Goal: Use online tool/utility: Use online tool/utility

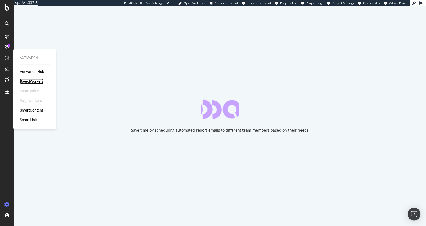
click at [27, 82] on div "SpeedWorkers" at bounding box center [32, 81] width 24 height 5
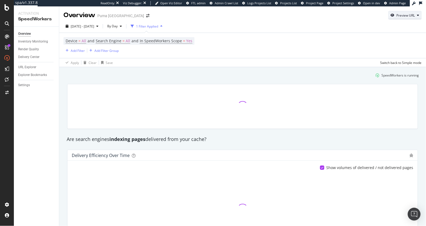
click at [415, 18] on div "Preview URL" at bounding box center [405, 14] width 33 height 7
click at [376, 40] on input "url" at bounding box center [389, 40] width 58 height 9
paste input "https://us.puma.com/us/en/pd/puma-x-hello-kitty%C2%AE-and-friends-suede-xl-todd…"
type input "https://us.puma.com/us/en/pd/puma-x-hello-kitty%C2%AE-and-friends-suede-xl-todd…"
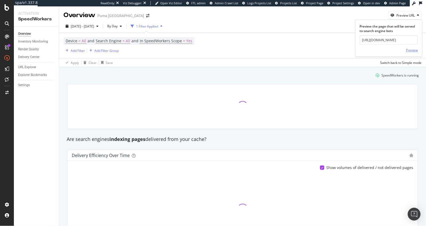
click at [414, 50] on div "Preview" at bounding box center [413, 50] width 12 height 5
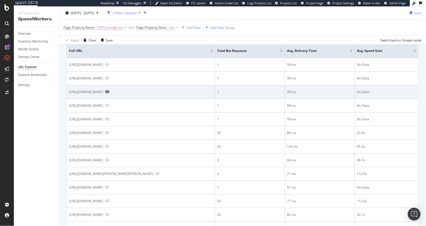
scroll to position [93, 0]
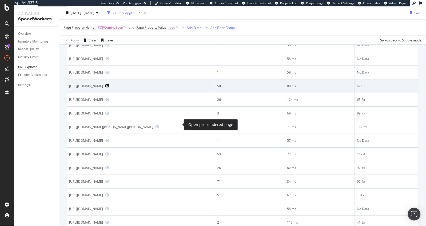
click at [109, 88] on icon "Preview https://us.puma.com/us/en/pd/infuse-convertible-womens-bag/078519" at bounding box center [107, 86] width 4 height 4
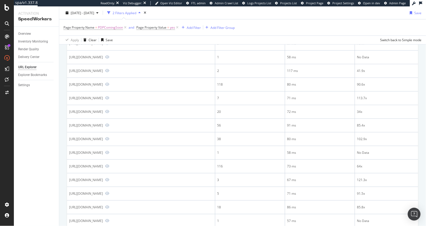
scroll to position [335, 0]
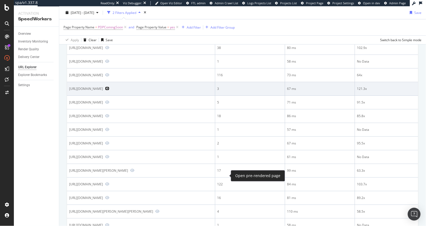
click at [109, 90] on icon "Preview https://us.puma.com/us/en/pd/puma-x-kidsuper-brasil-panels-sneakers/403…" at bounding box center [107, 89] width 4 height 4
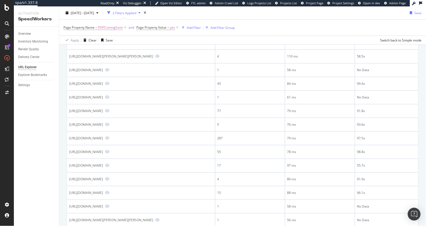
scroll to position [531, 0]
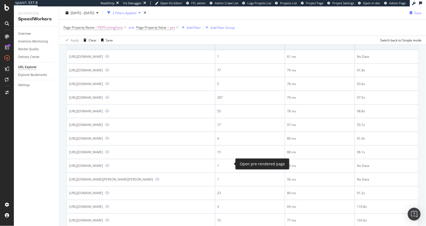
click at [109, 45] on icon "Preview https://us.puma.com/us/en/pd/mb.01234-mash-up-mens-basketball-shoes/312…" at bounding box center [107, 43] width 4 height 4
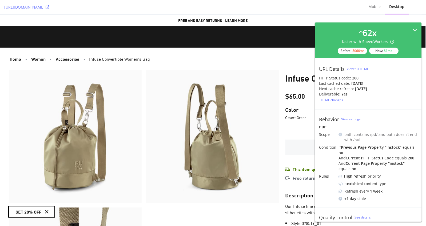
click at [393, 29] on div "62 x faster with SpeedWorkers Before: 5066 ms Now: 81 ms" at bounding box center [369, 40] width 98 height 27
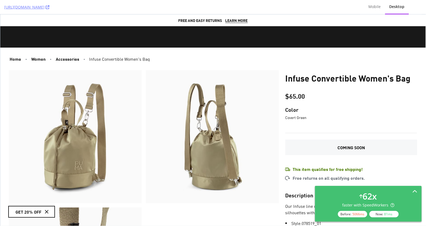
click at [411, 195] on div "62 x faster with SpeedWorkers Before: 5066 ms Now: 81 ms" at bounding box center [369, 203] width 98 height 27
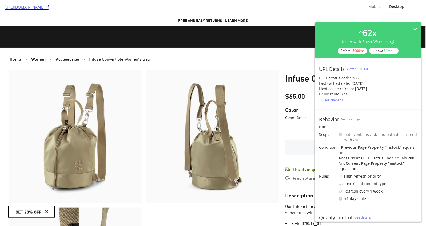
click at [49, 5] on link "https://us.puma.com/us/en/pd/infuse-convertible-womens-bag/078519" at bounding box center [26, 7] width 45 height 5
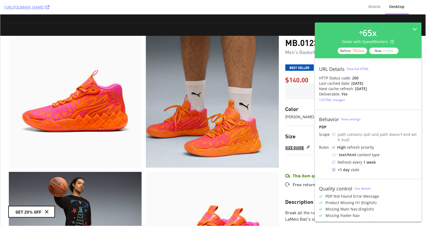
scroll to position [40, 0]
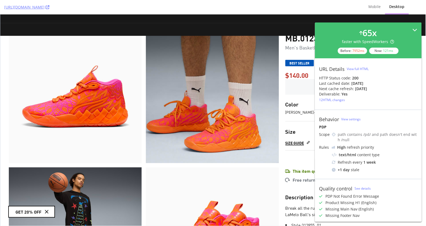
click at [367, 28] on div "65 x" at bounding box center [370, 33] width 14 height 12
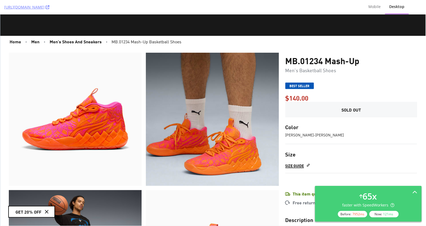
scroll to position [0, 0]
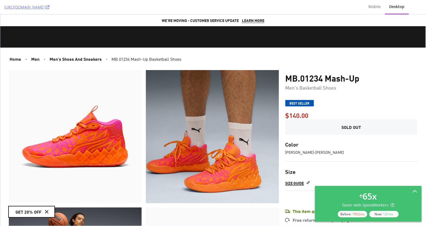
click at [378, 190] on div "65 x faster with SpeedWorkers Before: 7952 ms Now: 121 ms" at bounding box center [369, 203] width 98 height 27
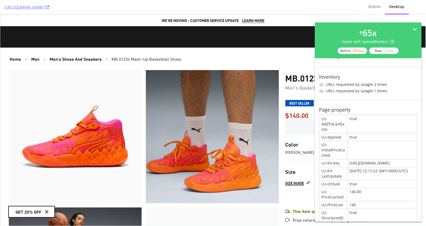
scroll to position [189, 0]
